Goal: Task Accomplishment & Management: Manage account settings

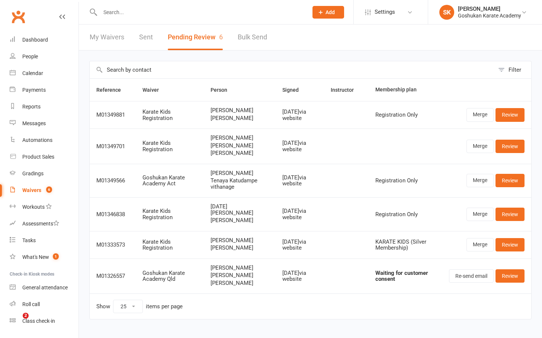
select select "25"
click at [27, 189] on div "Waivers" at bounding box center [31, 190] width 19 height 6
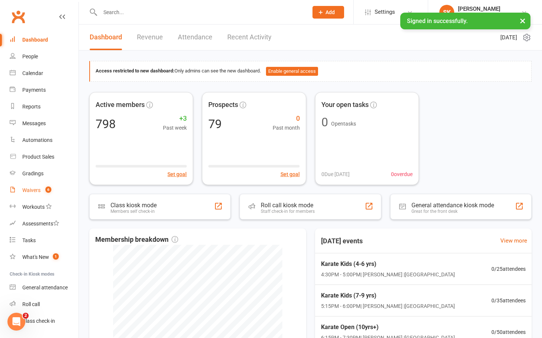
click at [27, 190] on div "Waivers" at bounding box center [31, 190] width 18 height 6
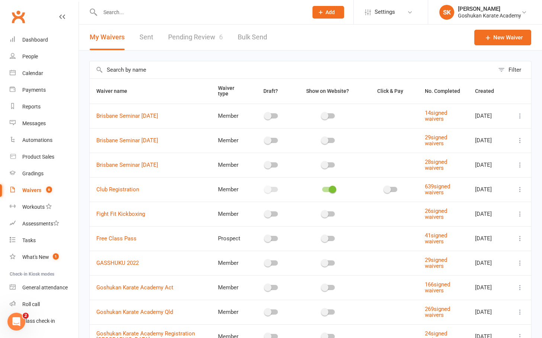
click at [182, 37] on link "Pending Review 6" at bounding box center [195, 38] width 55 height 26
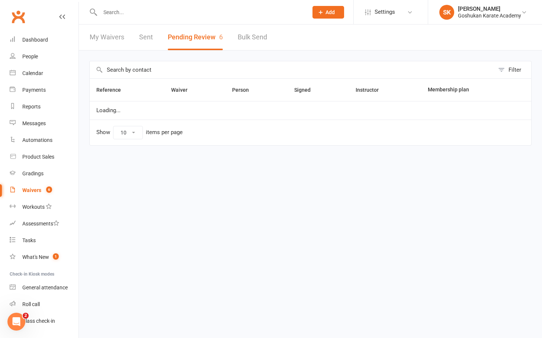
select select "25"
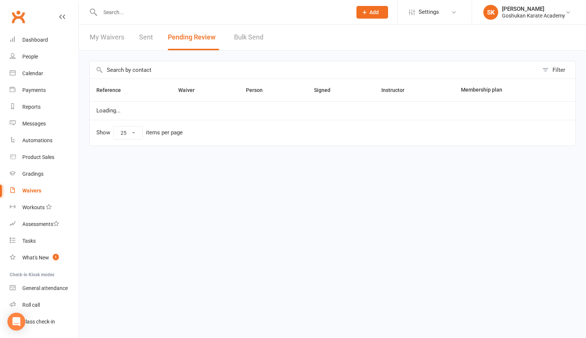
select select "25"
